Goal: Transaction & Acquisition: Purchase product/service

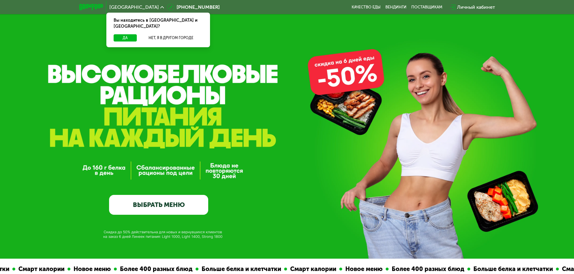
click at [162, 205] on link "ВЫБРАТЬ МЕНЮ" at bounding box center [158, 205] width 99 height 20
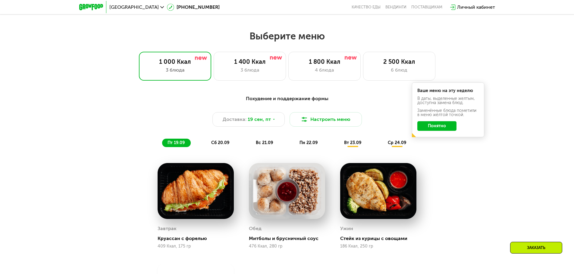
scroll to position [499, 0]
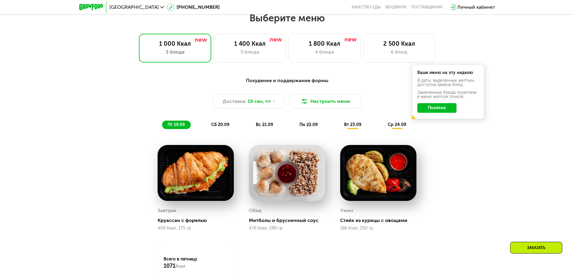
drag, startPoint x: 131, startPoint y: 13, endPoint x: 129, endPoint y: 9, distance: 4.1
click at [131, 11] on div "Москва [PHONE_NUMBER] Качество еды [PERSON_NAME] поставщикам Личный кабинет" at bounding box center [287, 7] width 422 height 13
click at [127, 7] on div "[GEOGRAPHIC_DATA]" at bounding box center [136, 7] width 55 height 5
click at [156, 34] on button "Нет, я в другом городе" at bounding box center [171, 37] width 64 height 7
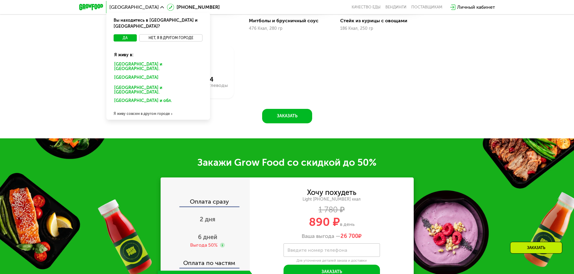
scroll to position [710, 0]
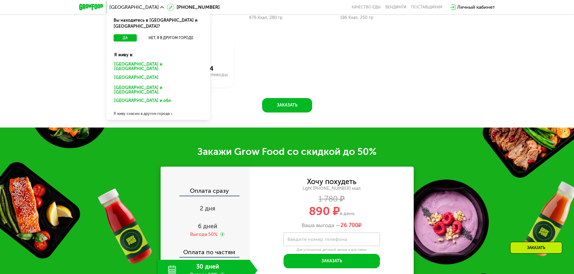
click at [124, 108] on div "Я живу совсем в другом городе" at bounding box center [158, 114] width 104 height 12
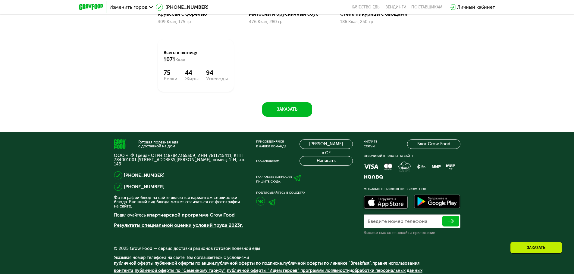
scroll to position [414, 0]
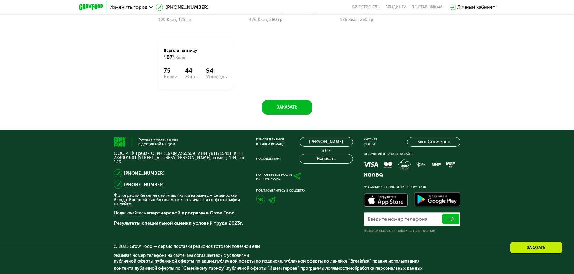
click at [132, 13] on div "Изменить город [PHONE_NUMBER] Качество еды [PERSON_NAME] поставщикам Личный каб…" at bounding box center [287, 7] width 422 height 13
click at [132, 9] on span "Изменить город" at bounding box center [128, 7] width 38 height 5
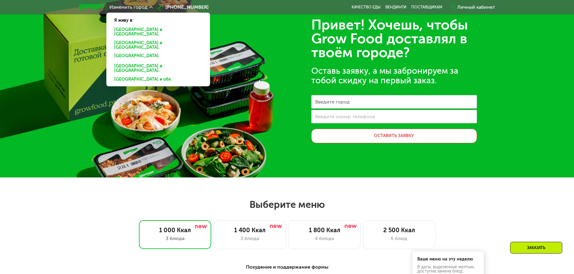
scroll to position [0, 0]
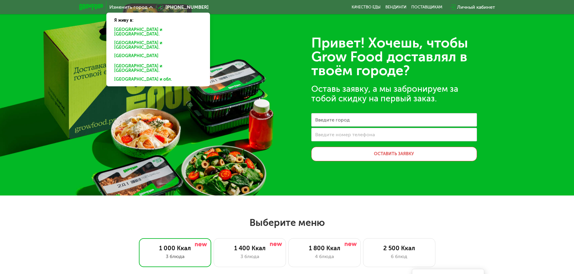
click at [248, 38] on div "Привет! Хочешь, чтобы Grow Food доставлял в твоём городе? Оставь заявку, а мы з…" at bounding box center [287, 98] width 574 height 196
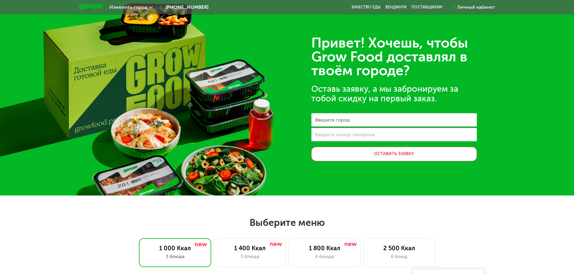
click at [137, 8] on span "Изменить город" at bounding box center [128, 7] width 38 height 5
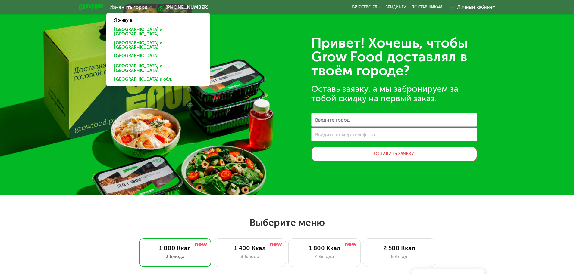
click at [124, 109] on div "Привет! Хочешь, чтобы Grow Food доставлял в твоём городе? Оставь заявку, а мы з…" at bounding box center [287, 98] width 574 height 196
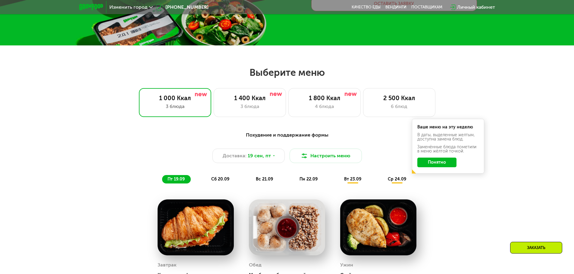
scroll to position [151, 0]
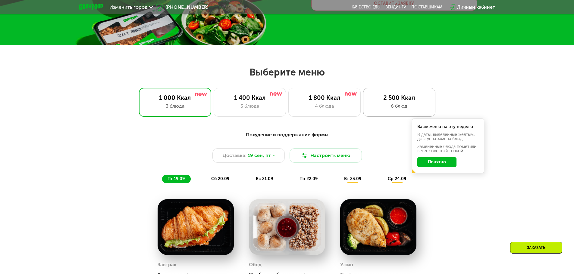
click at [369, 101] on div "2 500 Ккал 6 блюд" at bounding box center [399, 102] width 72 height 29
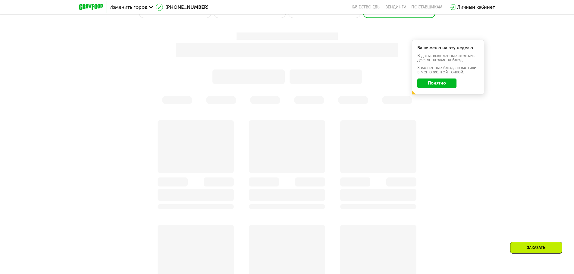
scroll to position [271, 0]
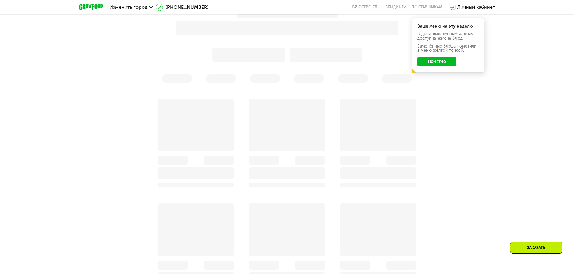
click at [432, 62] on button "Понятно" at bounding box center [436, 62] width 39 height 10
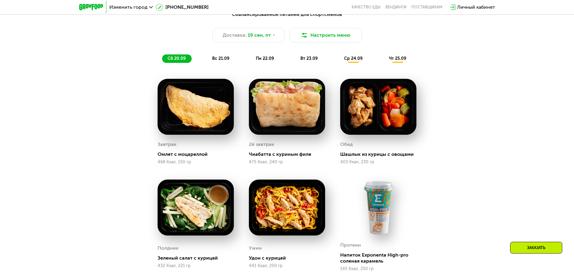
click at [207, 62] on div "сб 20.09 вс 21.09 пн 22.09 вт 23.09 ср 24.09 чт 25.09" at bounding box center [287, 59] width 250 height 8
click at [215, 58] on span "вс 21.09" at bounding box center [220, 58] width 17 height 5
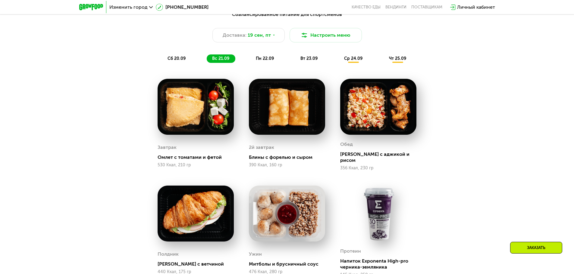
click at [265, 58] on span "пн 22.09" at bounding box center [265, 58] width 18 height 5
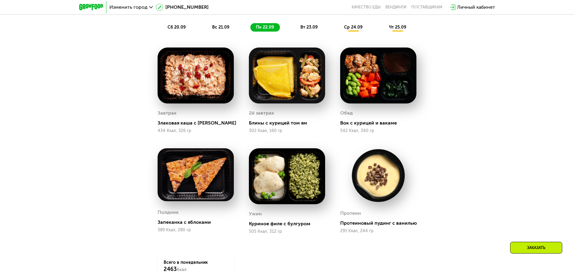
scroll to position [301, 0]
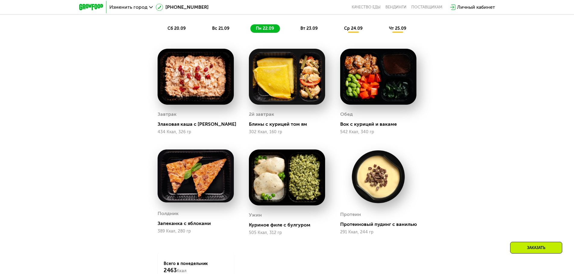
click at [305, 23] on div "Сбалансированное питание для спортсменов Доставка: 19 сен, пт Настроить меню сб…" at bounding box center [287, 7] width 357 height 52
click at [319, 26] on div "вт 23.09" at bounding box center [309, 28] width 29 height 8
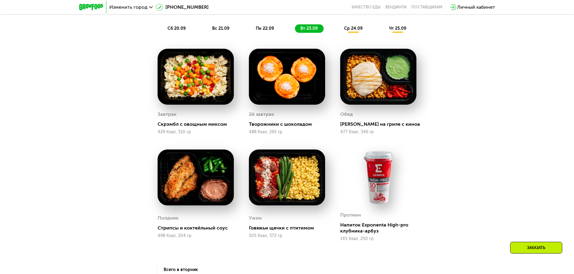
click at [346, 27] on span "ср 24.09" at bounding box center [353, 28] width 18 height 5
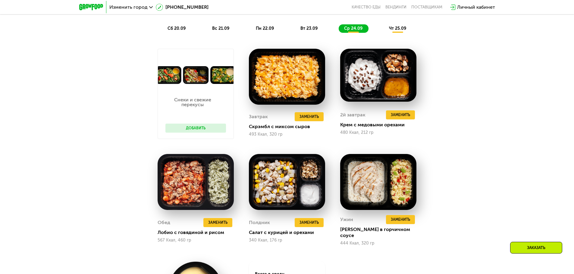
click at [172, 128] on button "Добавить" at bounding box center [195, 128] width 61 height 9
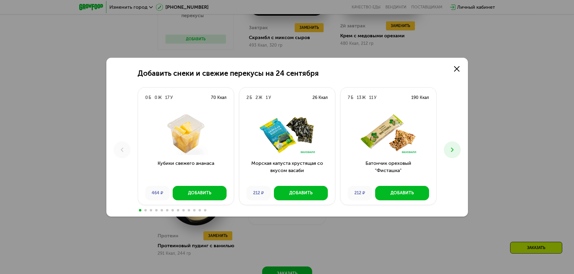
scroll to position [392, 0]
drag, startPoint x: 451, startPoint y: 146, endPoint x: 453, endPoint y: 151, distance: 5.5
click at [453, 151] on button at bounding box center [452, 150] width 17 height 17
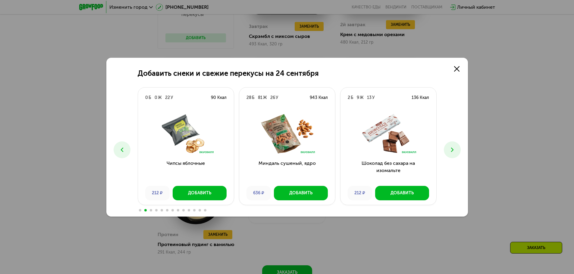
click at [450, 152] on icon at bounding box center [451, 149] width 7 height 7
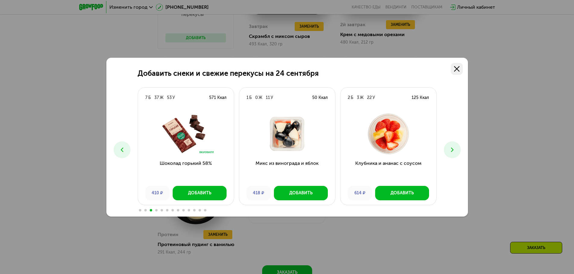
click at [454, 68] on icon at bounding box center [456, 68] width 5 height 5
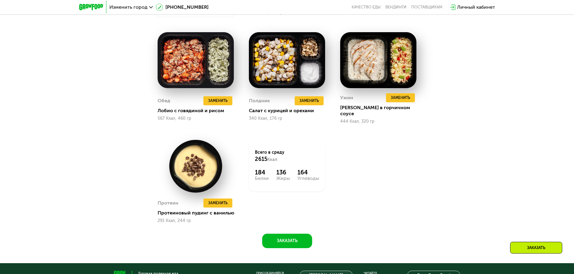
scroll to position [542, 0]
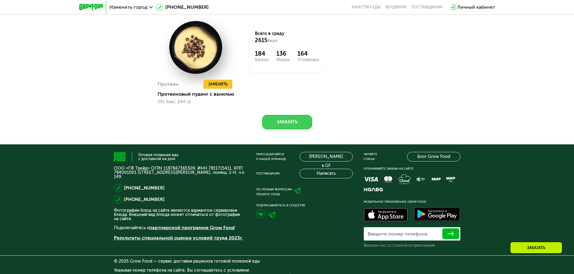
click at [284, 116] on button "Заказать" at bounding box center [287, 122] width 50 height 14
click at [283, 115] on button "Заказать" at bounding box center [287, 122] width 50 height 14
